Goal: Task Accomplishment & Management: Manage account settings

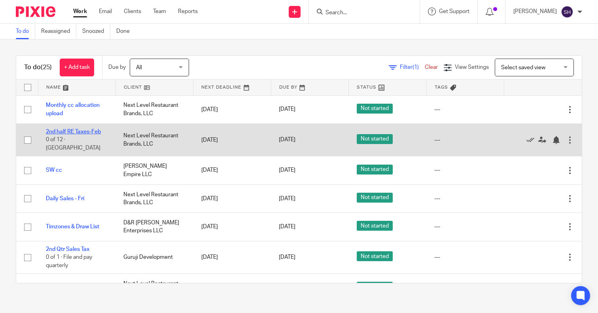
click at [85, 132] on link "2nd half RE Taxes-Feb" at bounding box center [73, 132] width 55 height 6
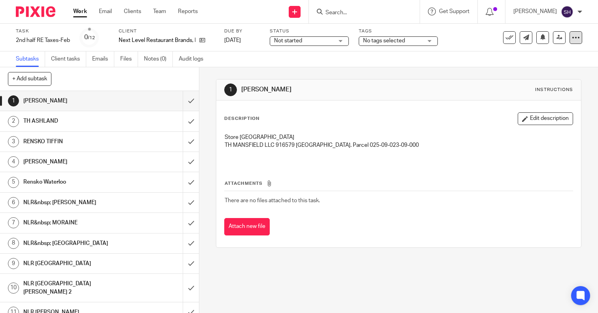
click at [572, 40] on icon at bounding box center [576, 38] width 8 height 8
click at [589, 41] on div "Task 2nd half RE Taxes-Feb Save 2nd half RE Taxes-Feb 0 /12 Client Next Level R…" at bounding box center [299, 38] width 598 height 28
click at [81, 12] on link "Work" at bounding box center [80, 12] width 14 height 8
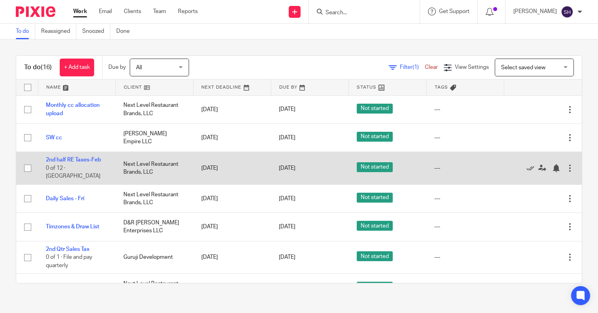
click at [566, 165] on div at bounding box center [570, 168] width 8 height 8
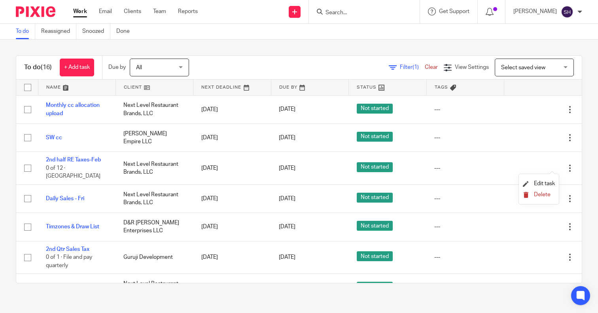
click at [539, 195] on span "Delete" at bounding box center [542, 195] width 17 height 6
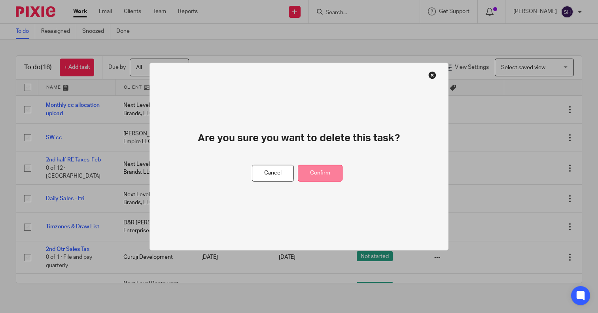
click at [317, 170] on button "Confirm" at bounding box center [320, 173] width 45 height 17
